Goal: Navigation & Orientation: Find specific page/section

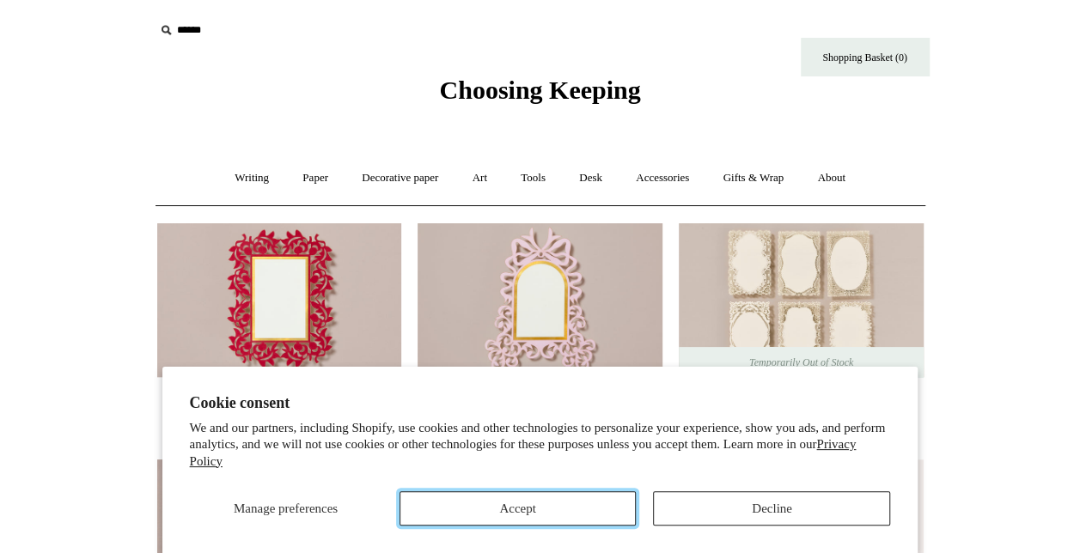
click at [571, 497] on button "Accept" at bounding box center [518, 509] width 237 height 34
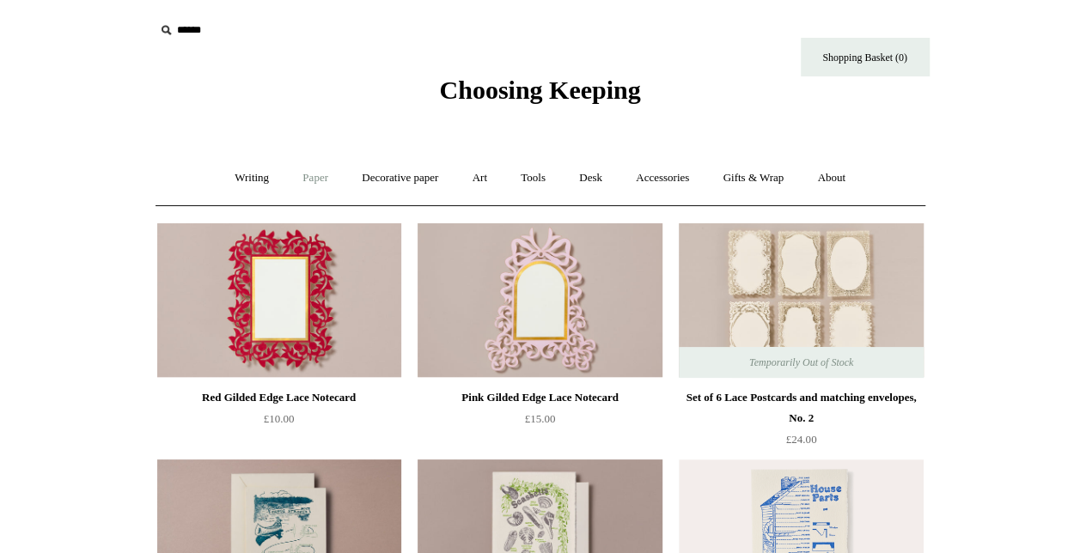
click at [308, 179] on link "Paper +" at bounding box center [315, 179] width 57 height 46
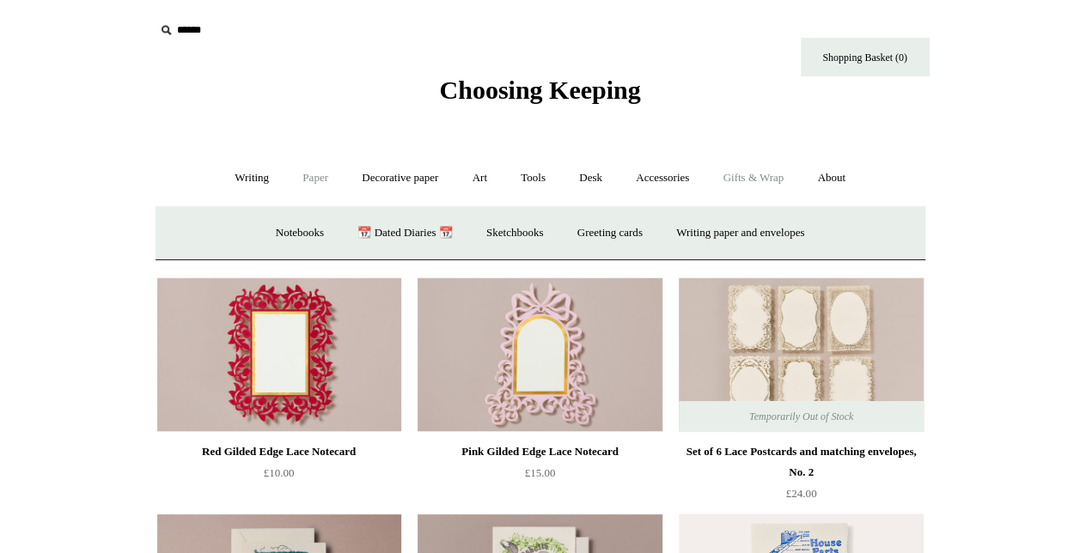
click at [767, 174] on link "Gifts & Wrap +" at bounding box center [753, 179] width 92 height 46
click at [213, 229] on link "Greeting cards +" at bounding box center [239, 234] width 96 height 46
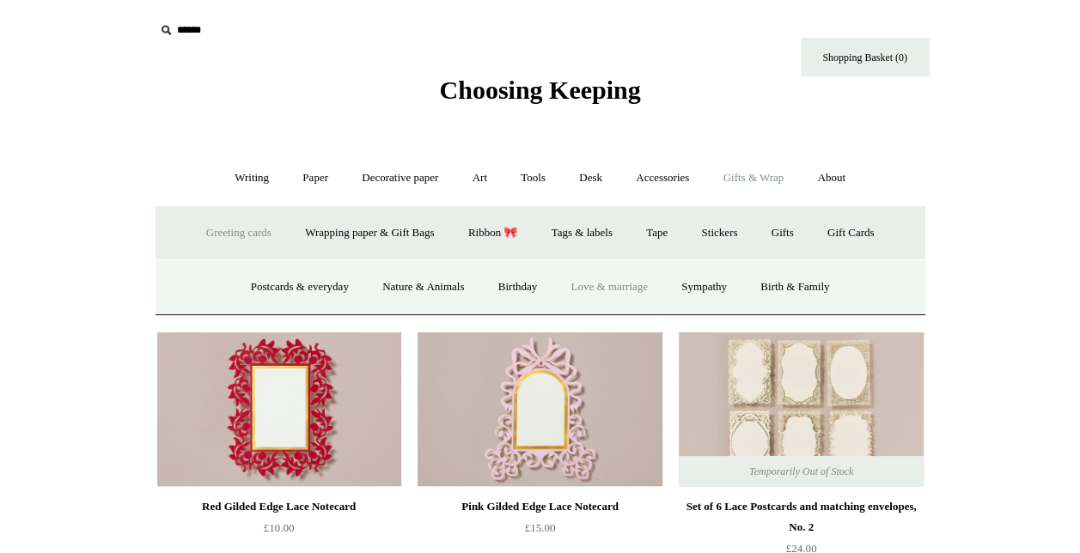
click at [631, 286] on link "Love & marriage" at bounding box center [609, 288] width 108 height 46
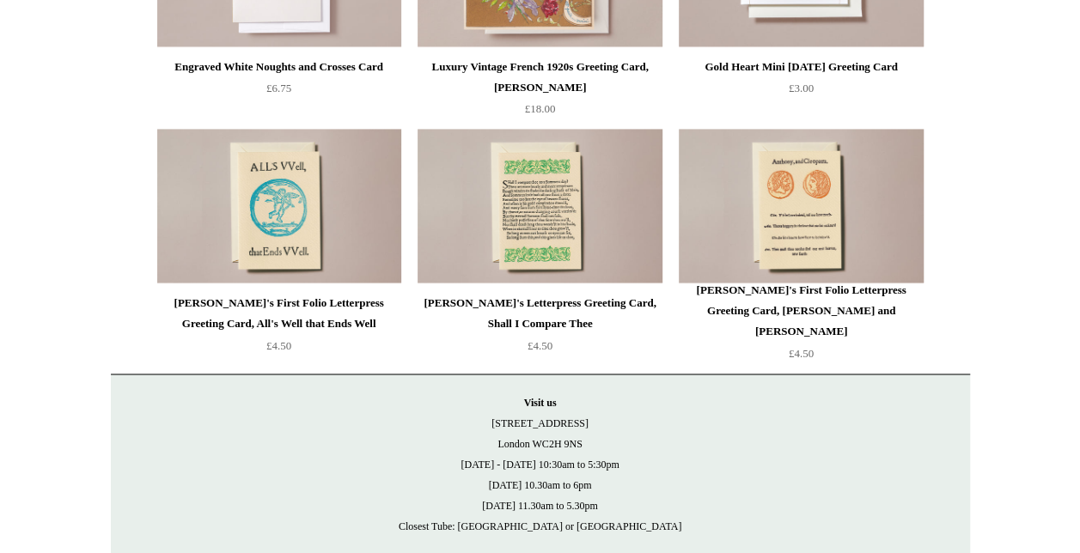
scroll to position [1365, 0]
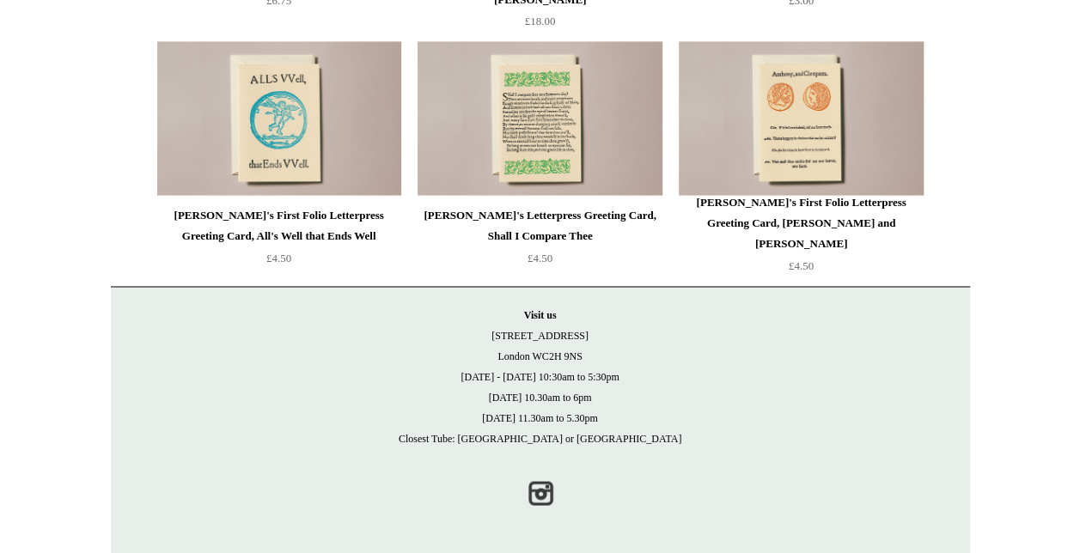
scroll to position [1365, 0]
